Goal: Transaction & Acquisition: Purchase product/service

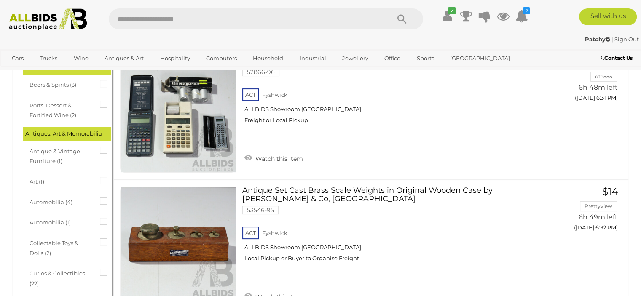
scroll to position [209, 0]
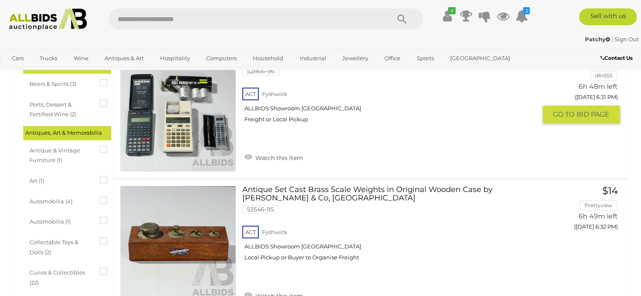
click at [186, 100] on link at bounding box center [178, 114] width 116 height 116
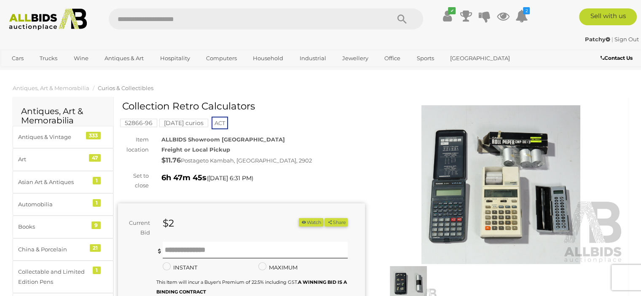
click at [513, 178] on img at bounding box center [501, 184] width 247 height 159
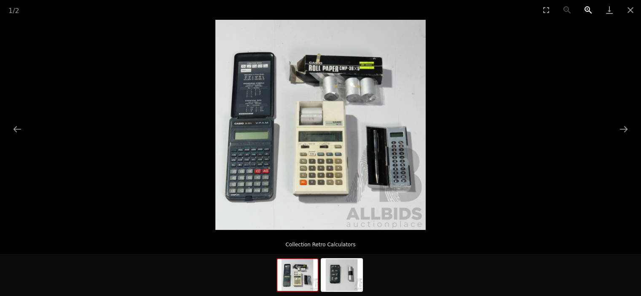
click at [589, 8] on button "Zoom in" at bounding box center [588, 10] width 21 height 20
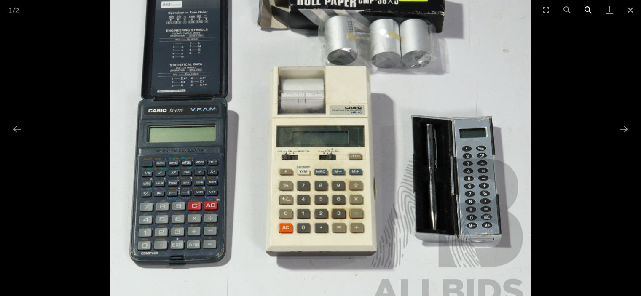
click at [589, 8] on button "Zoom in" at bounding box center [588, 10] width 21 height 20
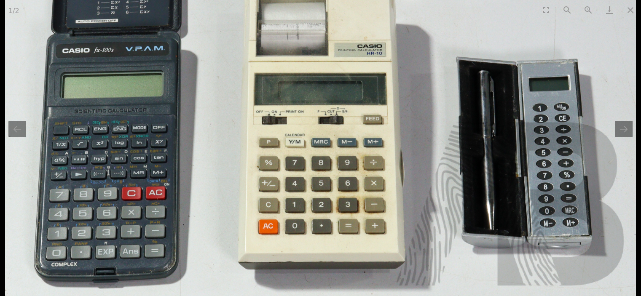
drag, startPoint x: 270, startPoint y: 176, endPoint x: 210, endPoint y: 101, distance: 96.0
click at [210, 101] on img at bounding box center [320, 54] width 631 height 631
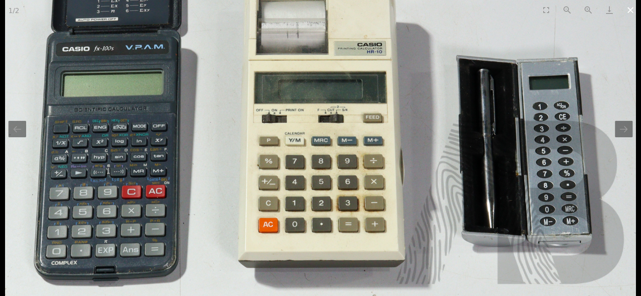
click at [631, 6] on button "Close gallery" at bounding box center [630, 10] width 21 height 20
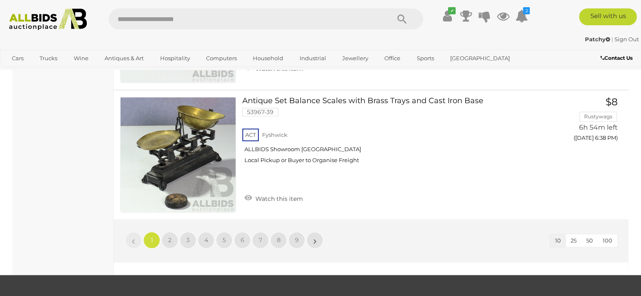
scroll to position [1227, 0]
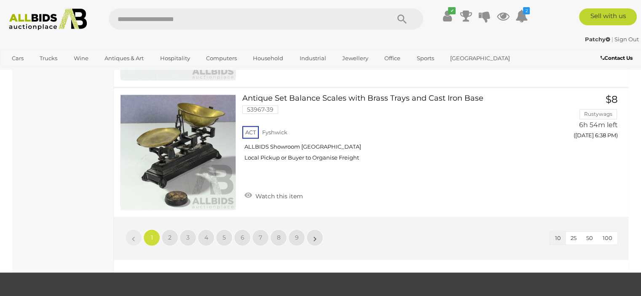
click at [611, 235] on span "100" at bounding box center [608, 238] width 10 height 7
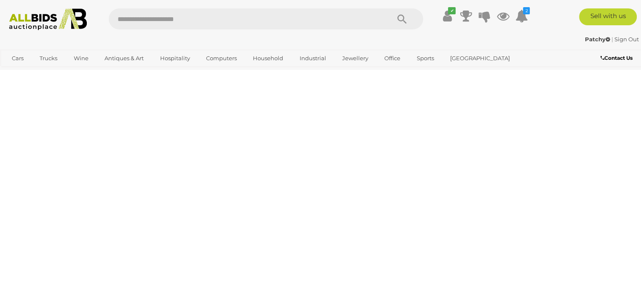
scroll to position [43, 0]
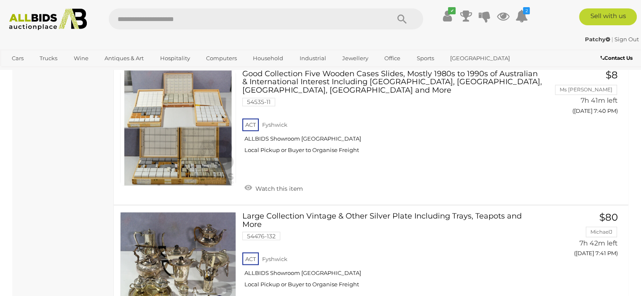
scroll to position [11014, 0]
